Goal: Check status: Check status

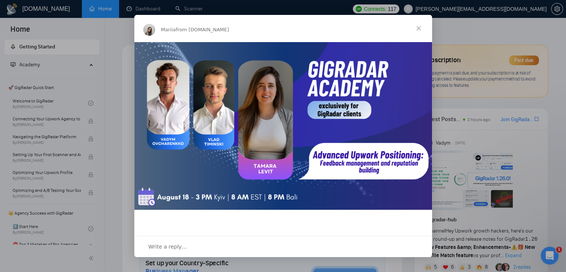
scroll to position [1, 0]
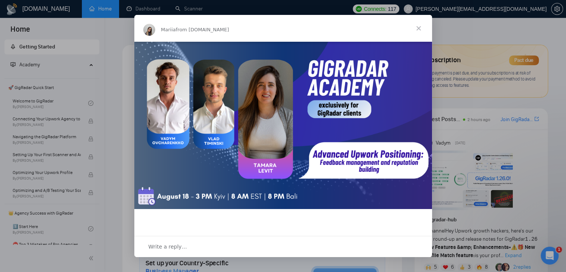
click at [420, 28] on span "Close" at bounding box center [419, 28] width 27 height 27
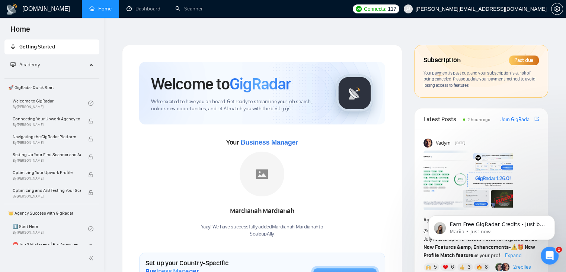
scroll to position [0, 0]
click at [144, 9] on link "Dashboard" at bounding box center [144, 9] width 34 height 6
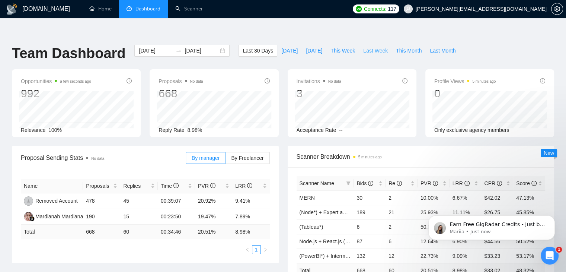
click at [370, 47] on span "Last Week" at bounding box center [376, 51] width 25 height 8
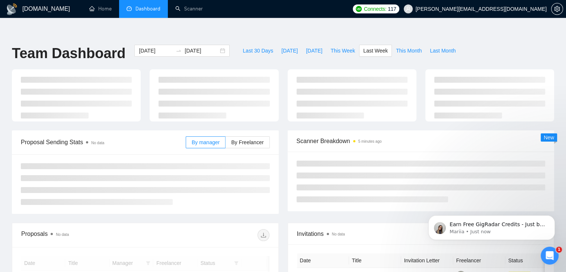
type input "[DATE]"
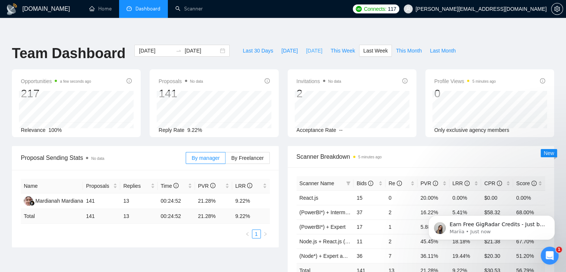
click at [306, 47] on span "[DATE]" at bounding box center [314, 51] width 16 height 8
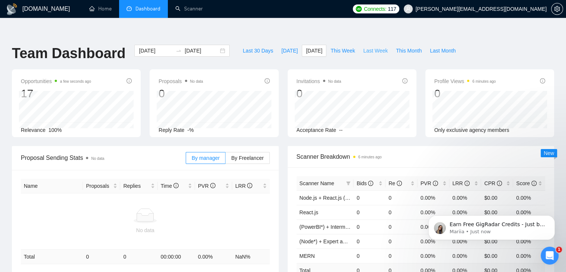
click at [373, 47] on span "Last Week" at bounding box center [376, 51] width 25 height 8
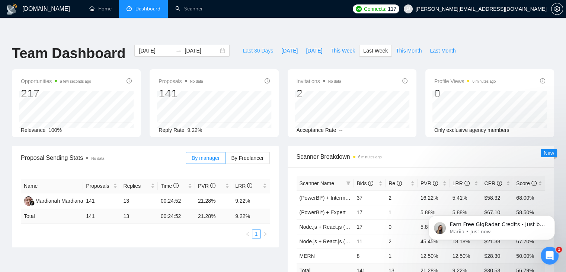
click at [246, 45] on button "Last 30 Days" at bounding box center [258, 51] width 39 height 12
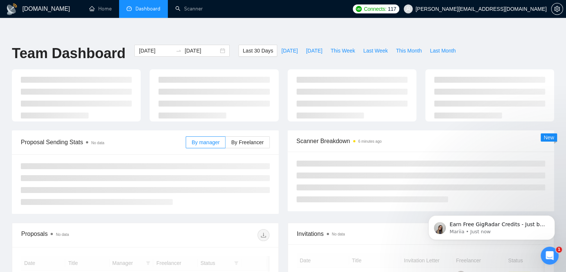
type input "[DATE]"
